Goal: Find contact information: Find contact information

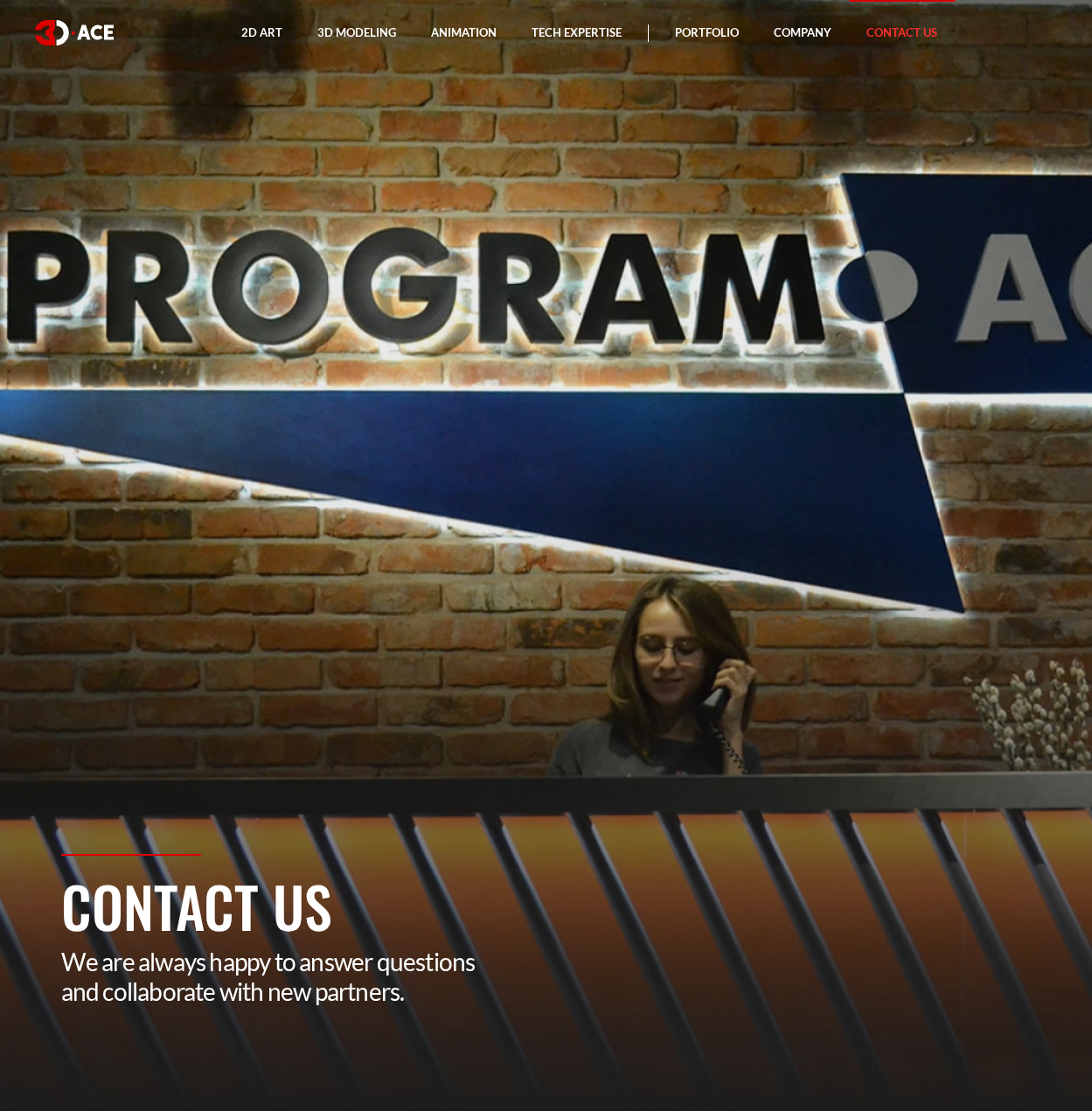
drag, startPoint x: 44, startPoint y: 269, endPoint x: 149, endPoint y: 252, distance: 106.4
click at [145, 254] on section "Contact Us We are always happy to answer questions and collaborate with new par…" at bounding box center [546, 555] width 1092 height 1111
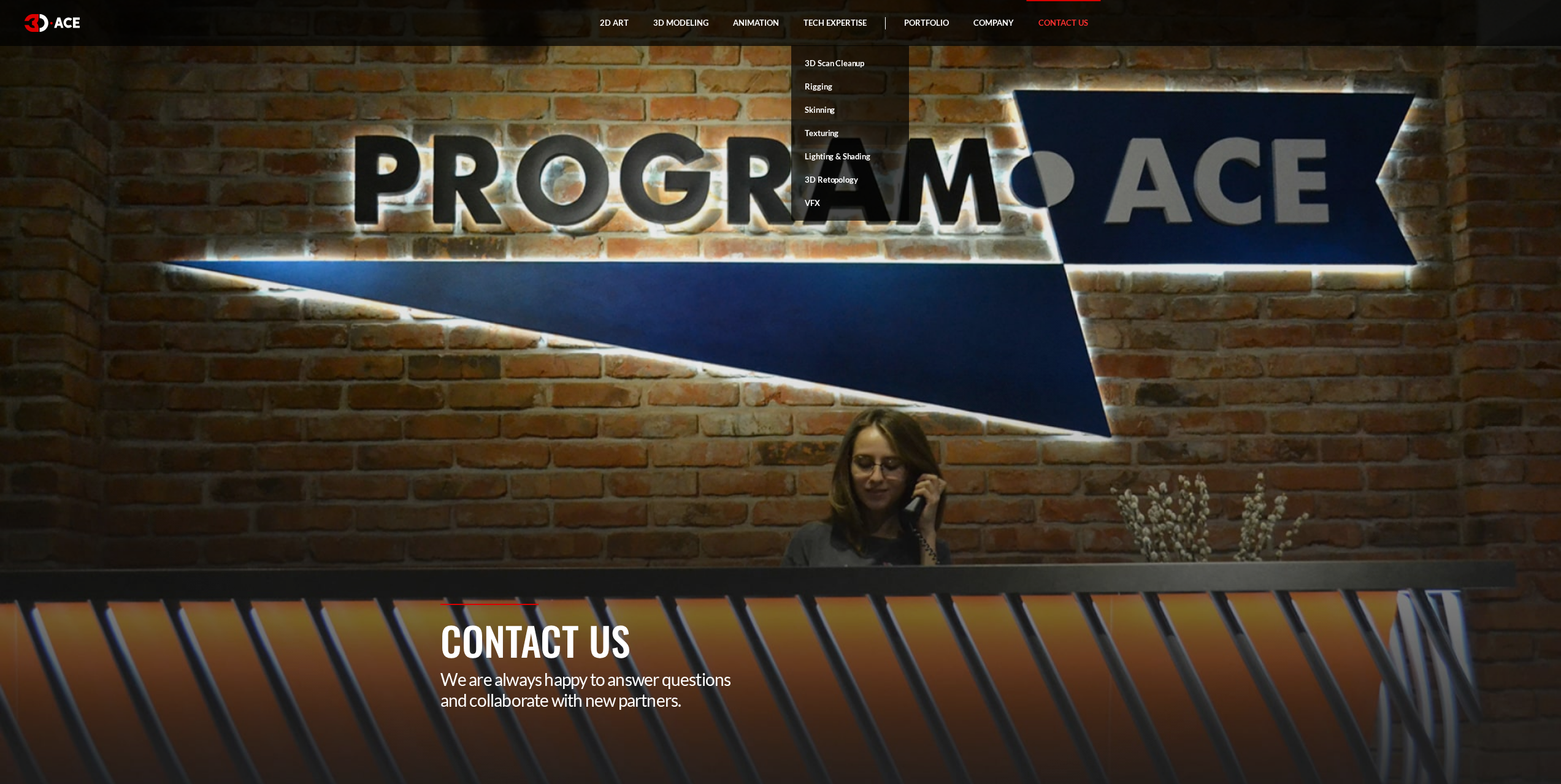
click at [837, 135] on link "Texturing" at bounding box center [850, 133] width 118 height 24
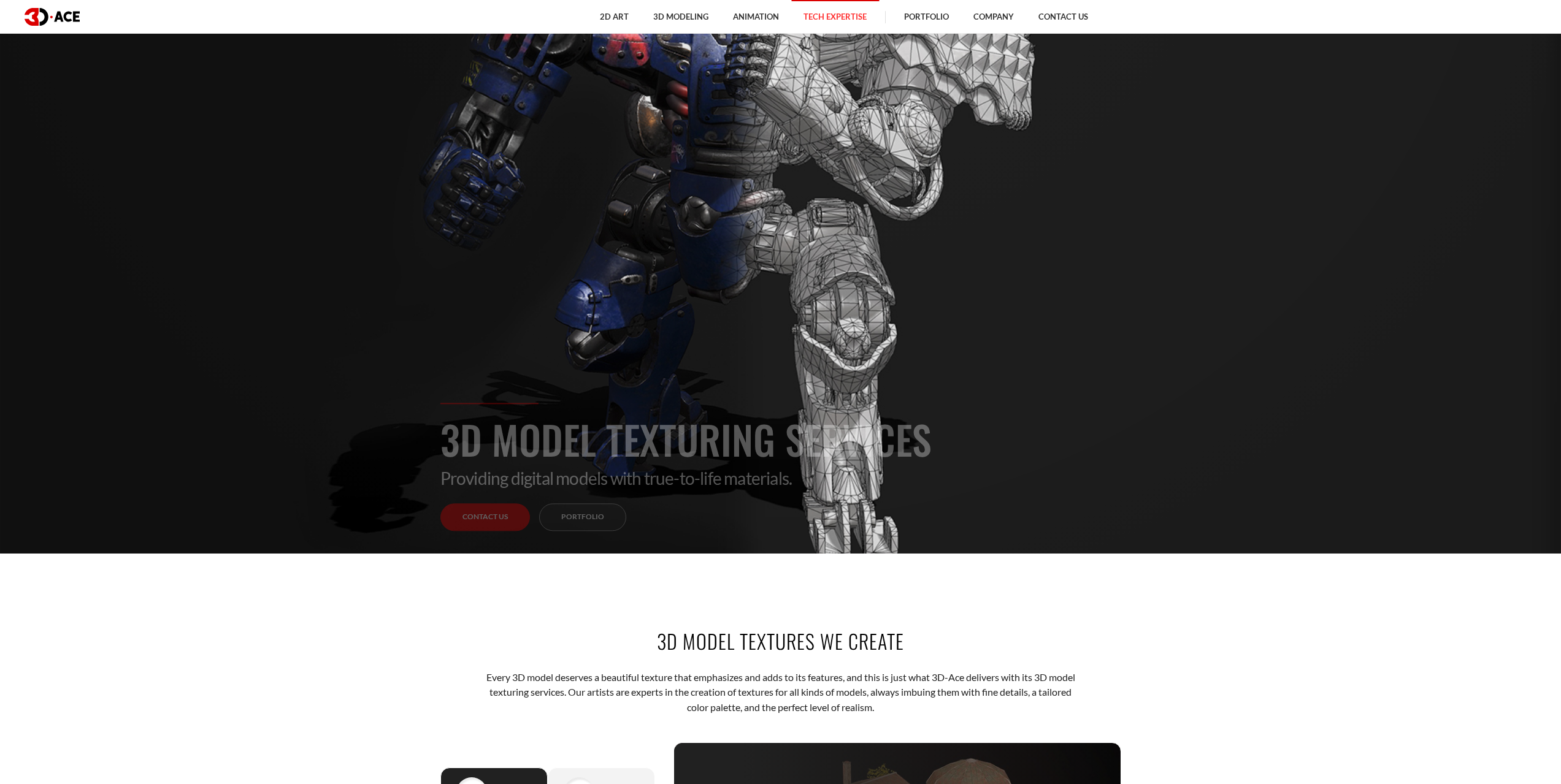
scroll to position [184, 0]
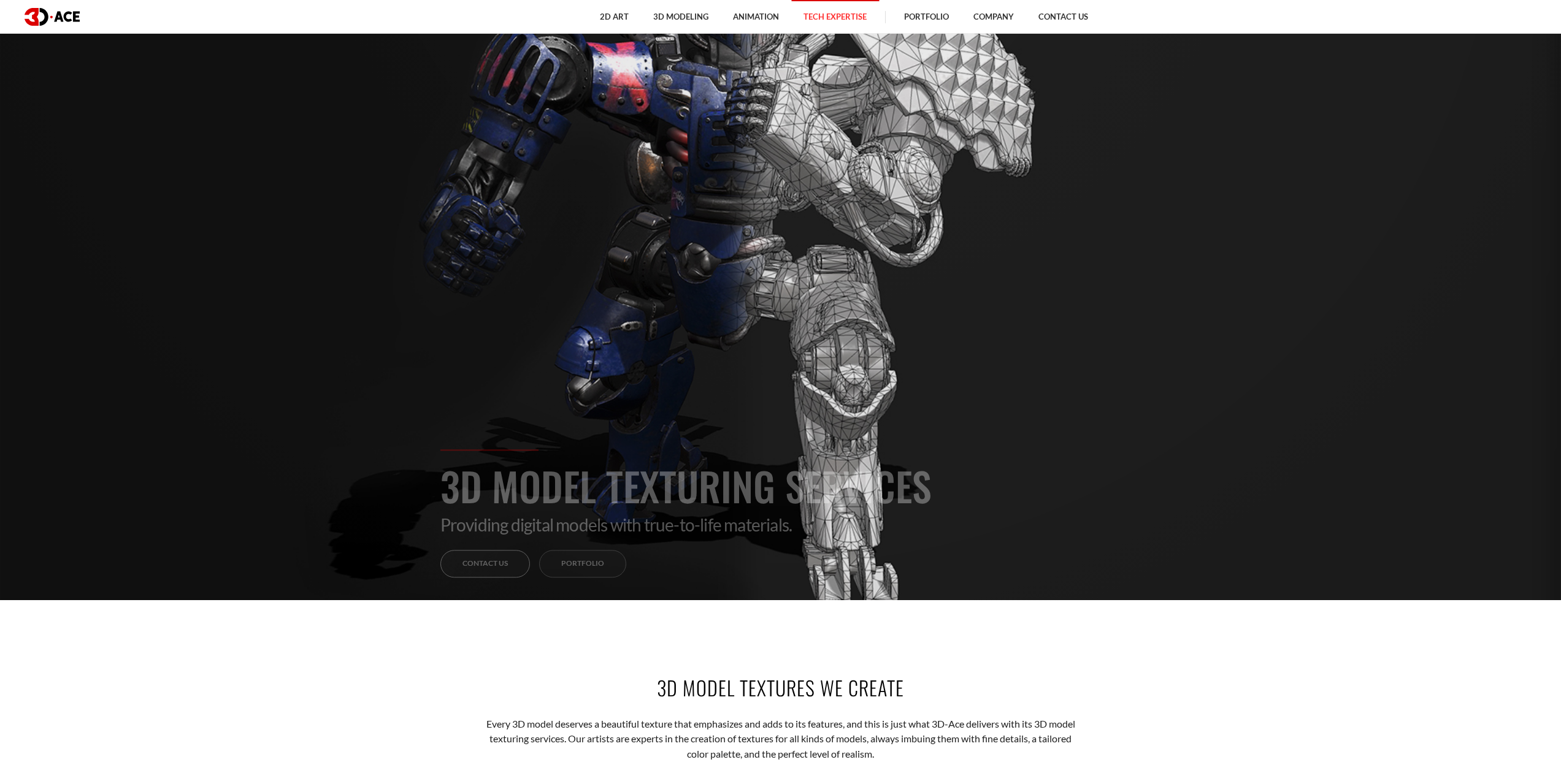
click at [466, 564] on link "Contact Us" at bounding box center [485, 564] width 90 height 27
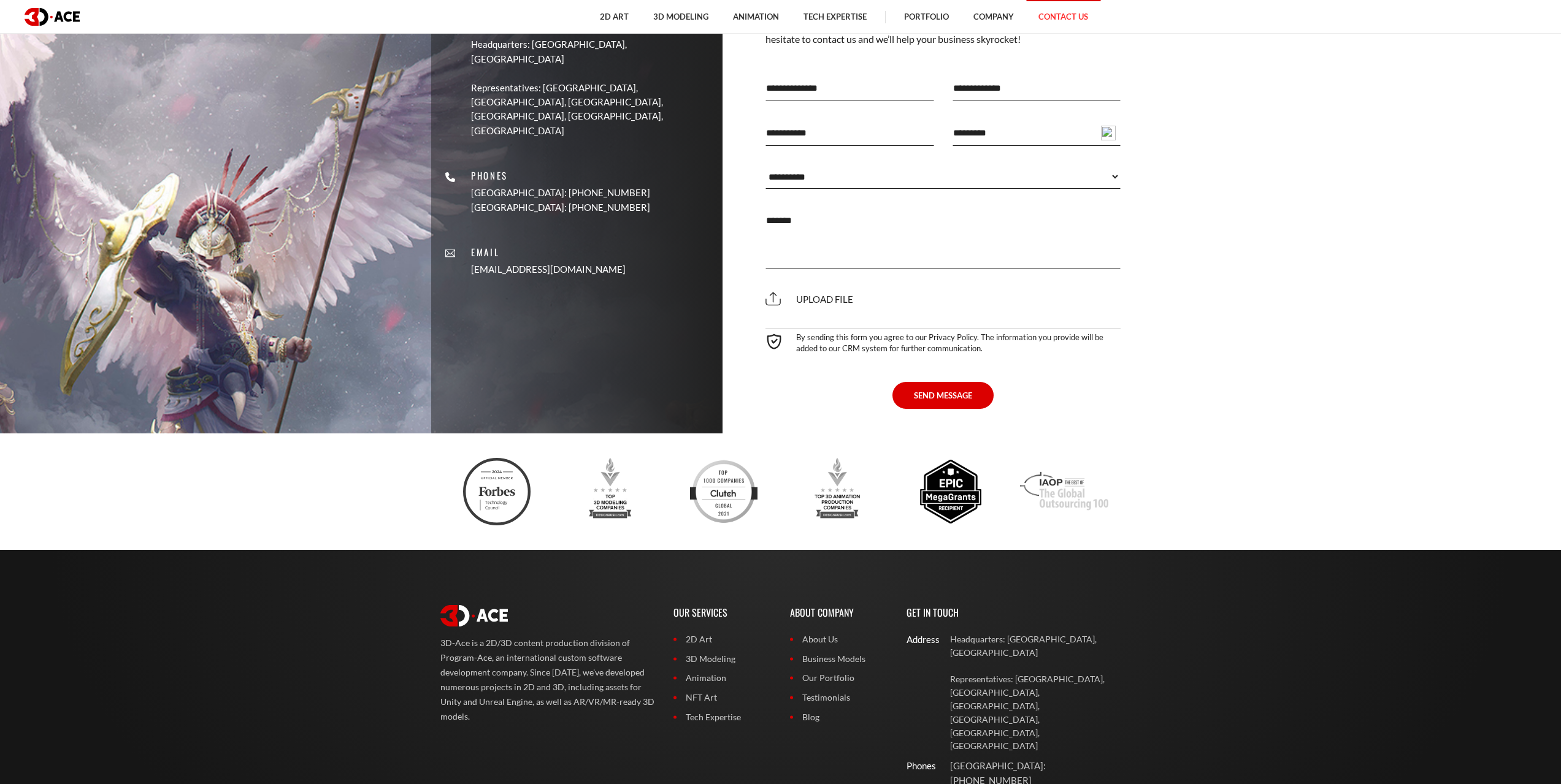
scroll to position [981, 0]
